Goal: Information Seeking & Learning: Compare options

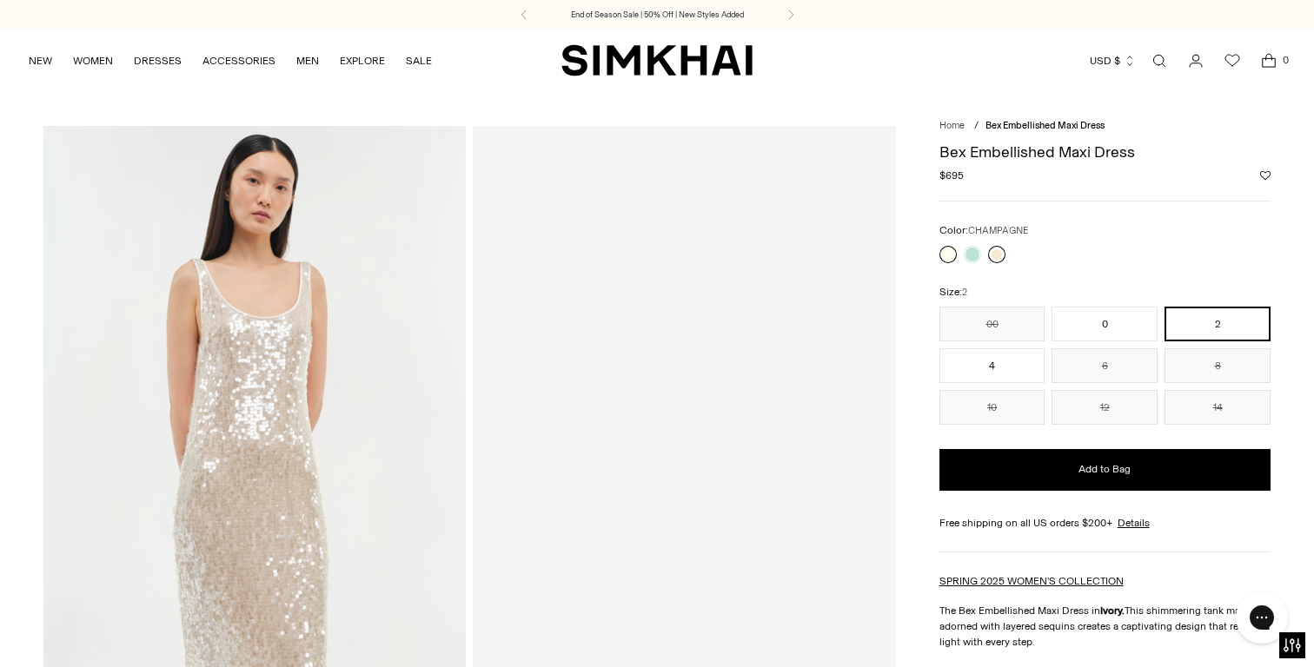
click at [996, 256] on link at bounding box center [996, 254] width 17 height 17
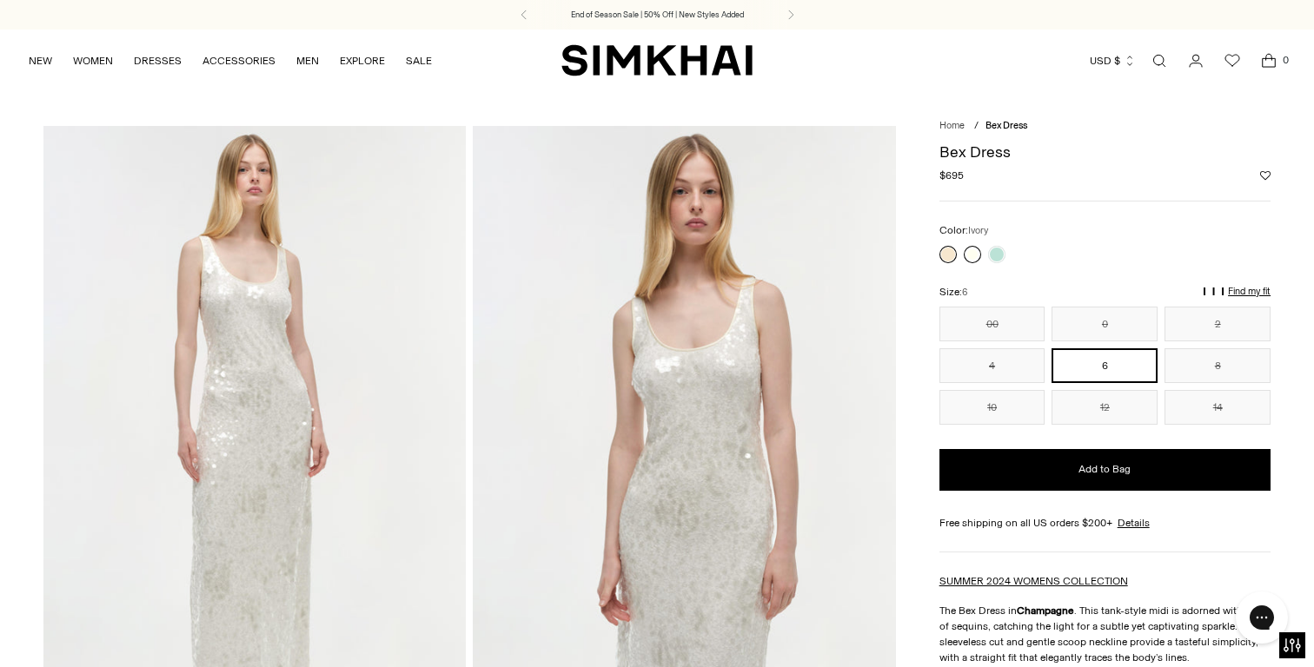
click at [975, 252] on link at bounding box center [972, 254] width 17 height 17
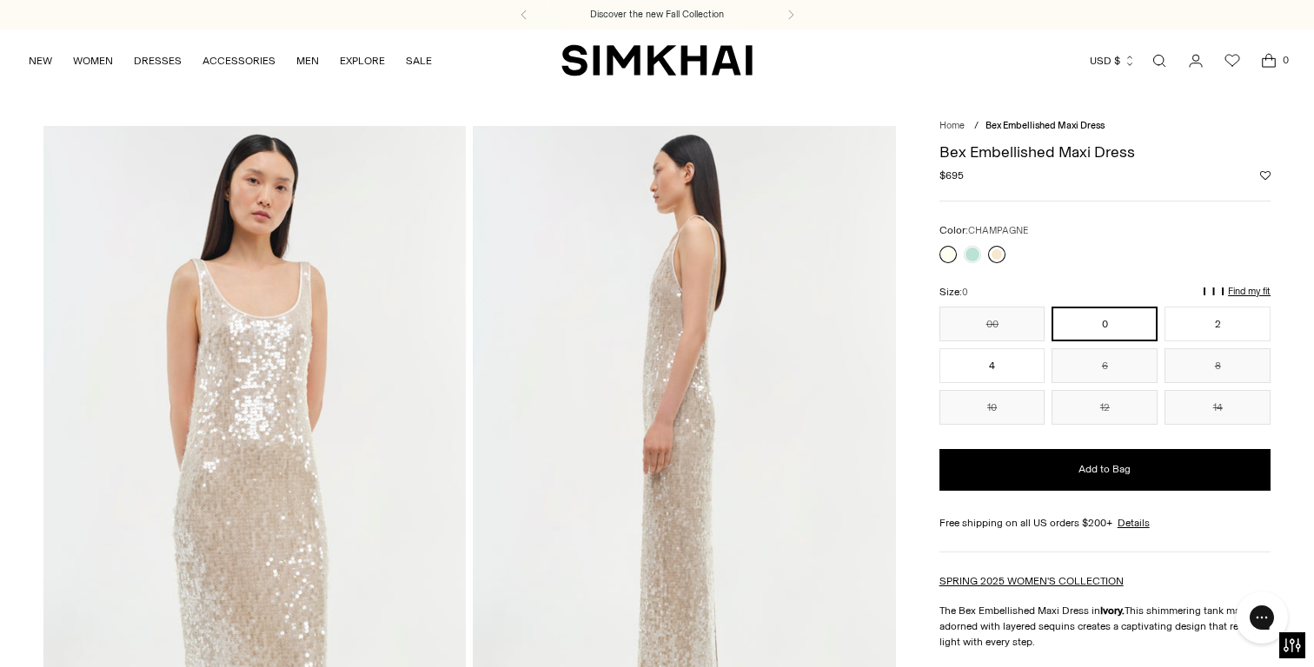
click at [994, 249] on link at bounding box center [996, 254] width 17 height 17
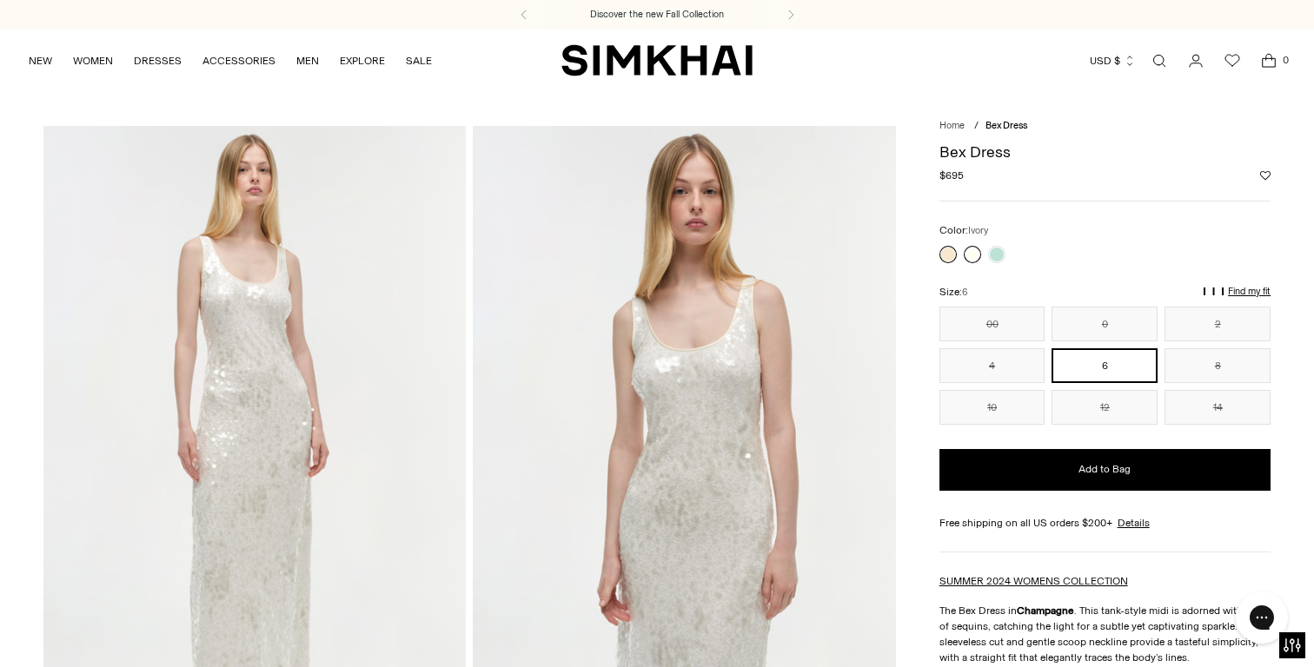
click at [972, 249] on link at bounding box center [972, 254] width 17 height 17
